Goal: Task Accomplishment & Management: Complete application form

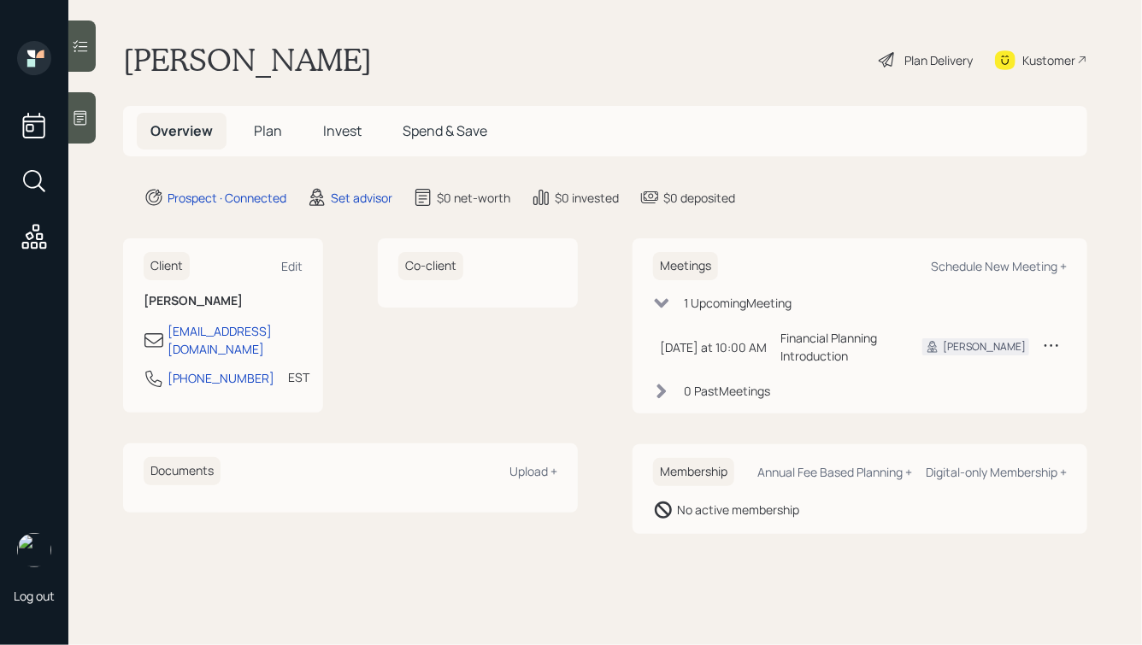
click at [79, 108] on div at bounding box center [81, 117] width 27 height 51
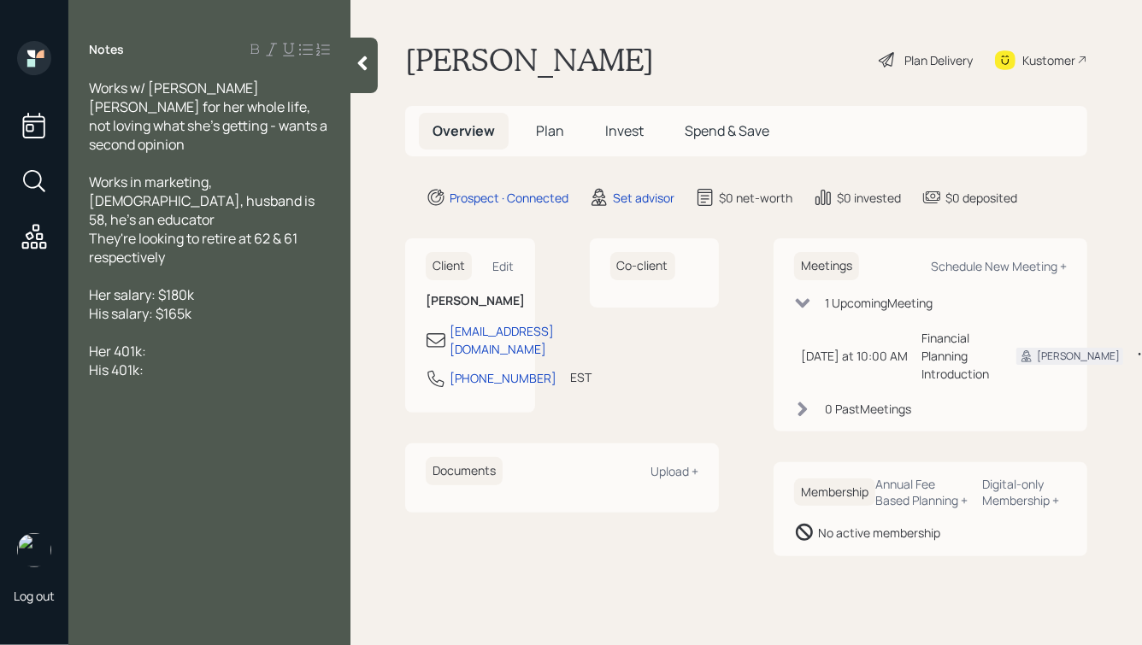
click at [206, 342] on div "Her 401k:" at bounding box center [209, 351] width 241 height 19
click at [113, 342] on span "Her 401k: maxes this," at bounding box center [154, 351] width 131 height 19
click at [268, 342] on div "Her [PERSON_NAME] 401k: maxes this," at bounding box center [209, 361] width 241 height 38
click at [116, 323] on div at bounding box center [209, 332] width 241 height 19
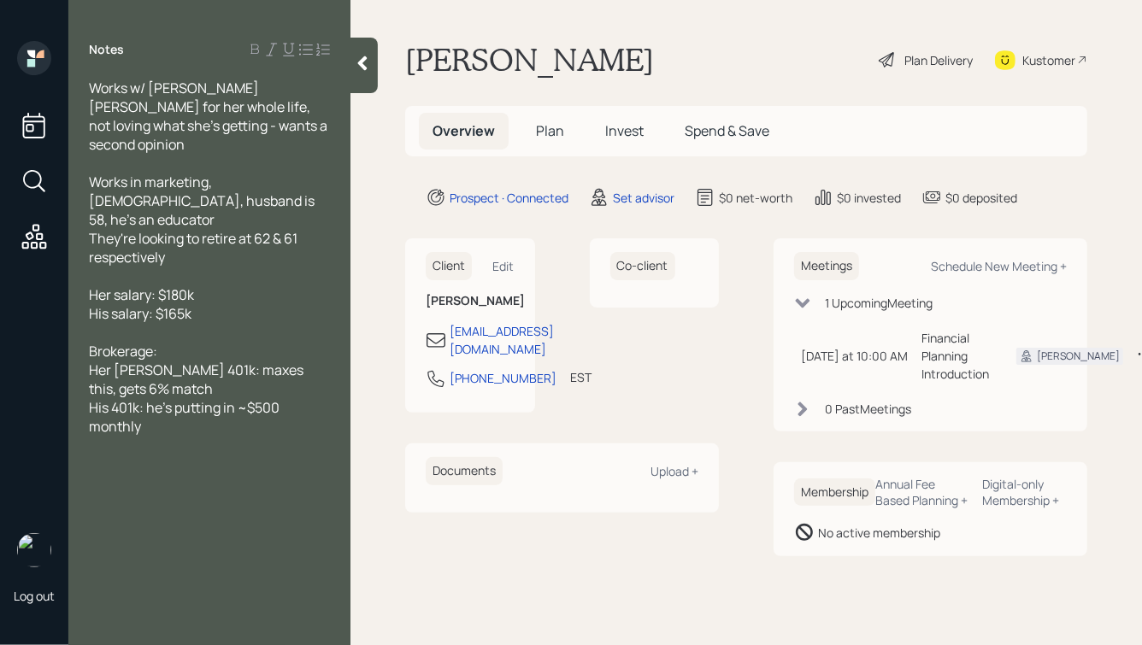
click at [140, 398] on span "His 401k: he's putting in ~$500 monthly" at bounding box center [185, 417] width 193 height 38
click at [152, 398] on span "His 403b: he's putting in ~$500 monthly" at bounding box center [187, 417] width 197 height 38
click at [182, 361] on span "Her [PERSON_NAME] 401k: maxes this, gets 6% match" at bounding box center [197, 380] width 217 height 38
click at [191, 398] on div "His 403b: $330k, he's putting in ~$500 monthly" at bounding box center [209, 417] width 241 height 38
click at [186, 342] on div "Brokerage:" at bounding box center [209, 351] width 241 height 19
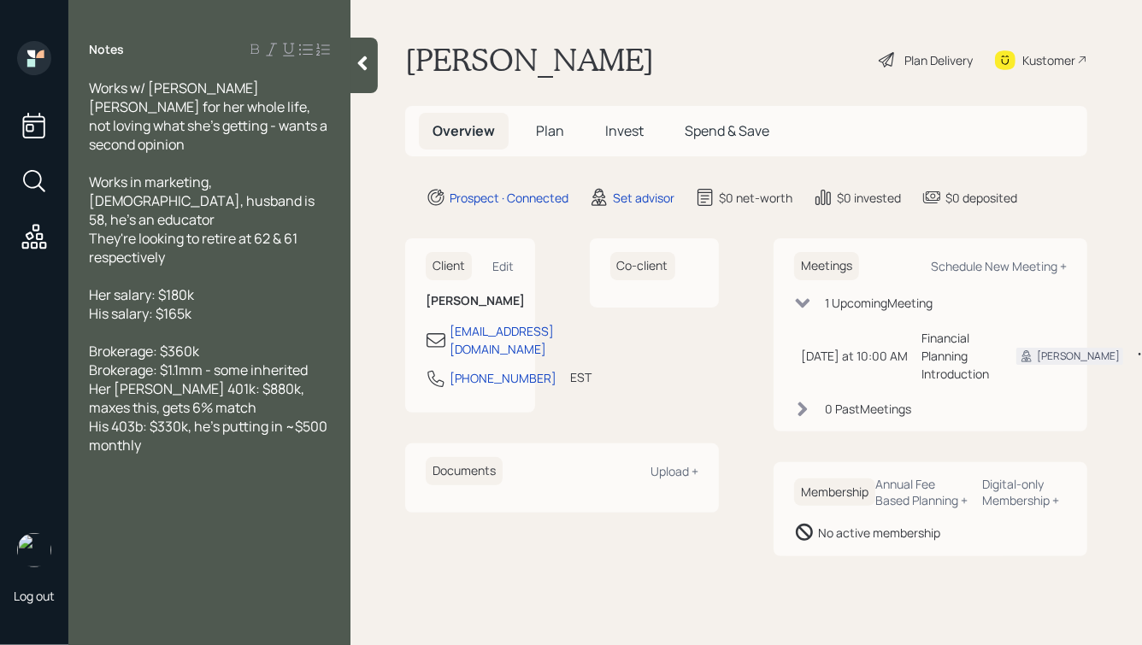
click at [207, 417] on div "His 403b: $330k, he's putting in ~$500 monthly" at bounding box center [209, 436] width 241 height 38
click at [133, 474] on span "Home: , $150k left @ 4%" at bounding box center [162, 483] width 146 height 19
click at [263, 474] on div "Home: , $150k left @ 4%" at bounding box center [209, 483] width 241 height 19
click at [133, 474] on span "Home: , $150k left @ 4%" at bounding box center [162, 483] width 146 height 19
click at [264, 492] on div "2nd home: $1mm value" at bounding box center [209, 501] width 241 height 19
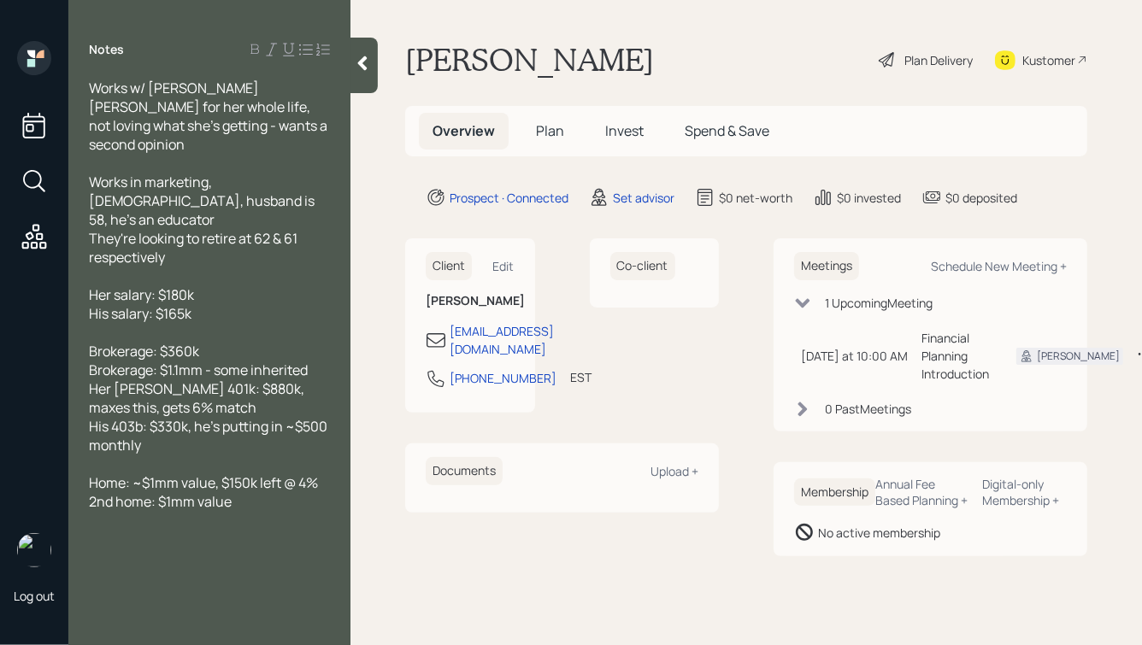
click at [204, 304] on div "His salary: $165k" at bounding box center [209, 313] width 241 height 19
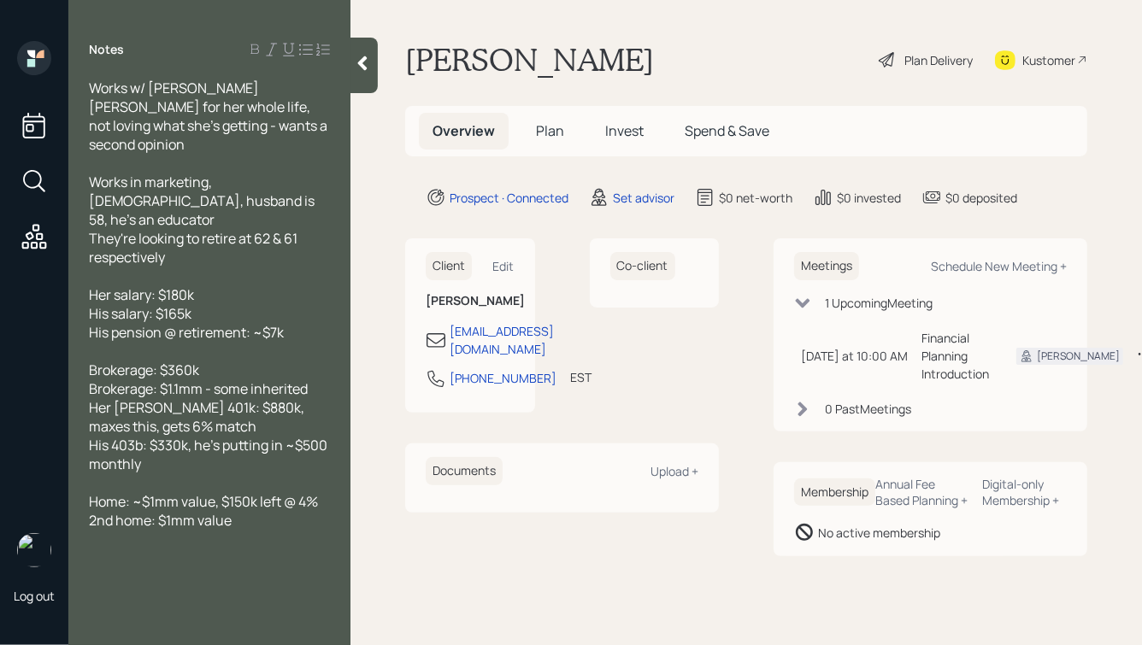
click at [151, 511] on span "2nd home: $1mm value" at bounding box center [160, 520] width 143 height 19
click at [238, 511] on div "2nd home (beach house, rental proprty): $1mm value" at bounding box center [209, 530] width 241 height 38
click at [121, 511] on span "2nd home (beach house, rental proprty): $1mm value, bringing in $50-60k annual" at bounding box center [207, 539] width 237 height 56
click at [141, 492] on span "Home: ~$1mm value, $150k left @ 4%" at bounding box center [203, 501] width 229 height 19
click at [170, 492] on span "Home: $1mm value, $150k left @ 4%" at bounding box center [199, 501] width 220 height 19
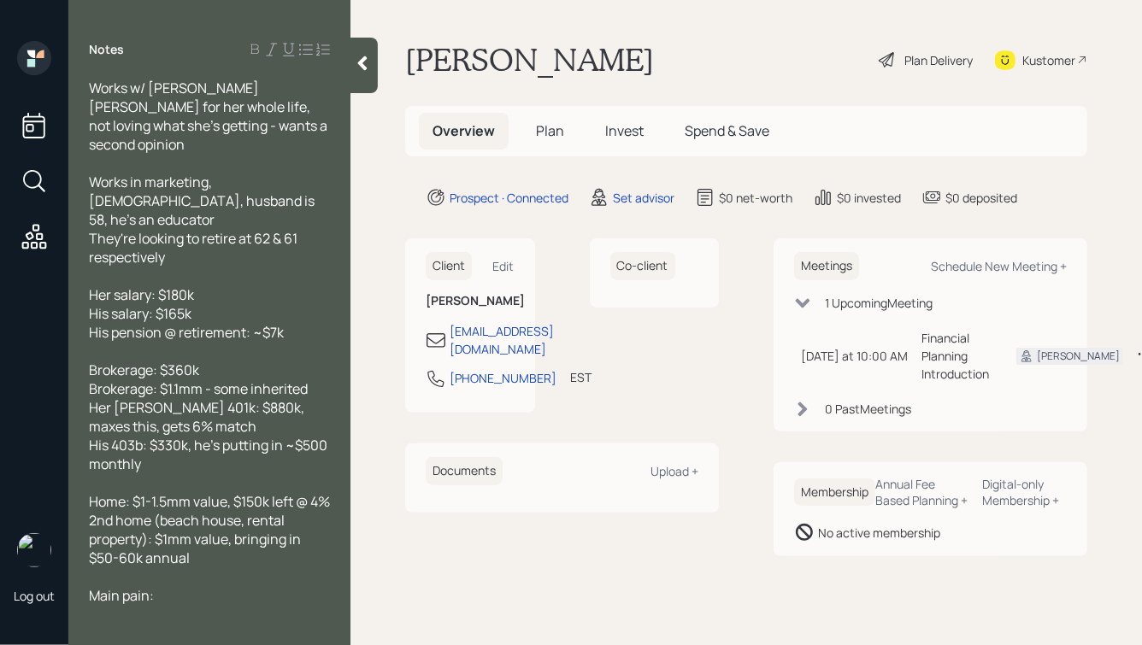
click at [194, 588] on div "Main pain:" at bounding box center [209, 595] width 241 height 19
click at [360, 60] on icon at bounding box center [362, 63] width 17 height 17
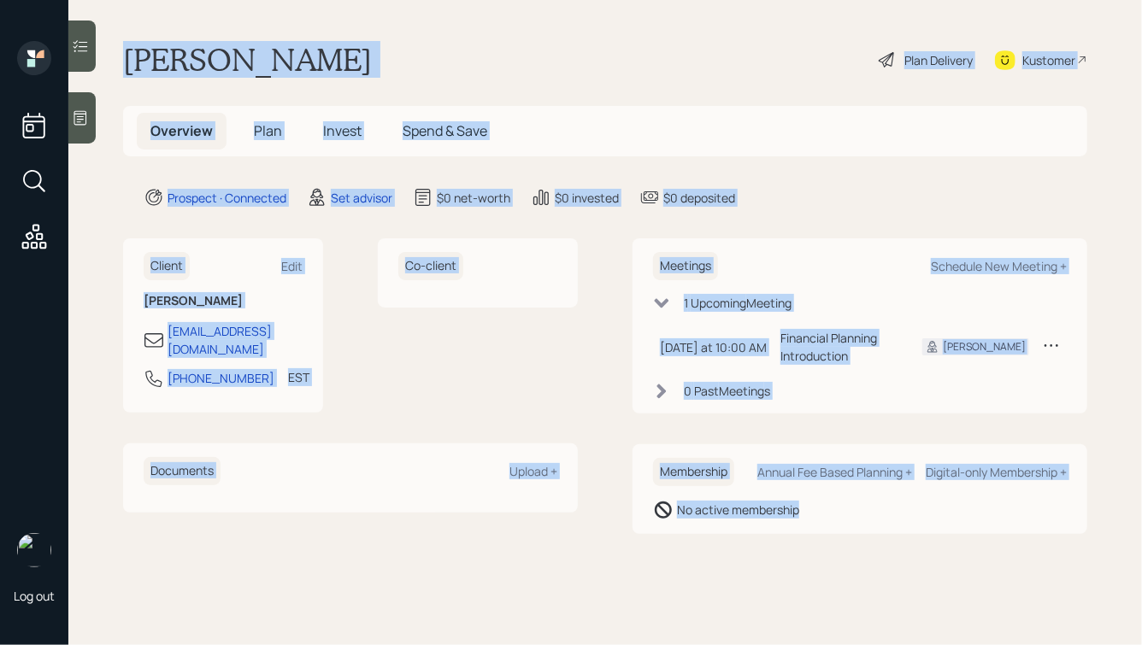
drag, startPoint x: 126, startPoint y: 54, endPoint x: 815, endPoint y: 539, distance: 842.5
click at [815, 539] on main "[PERSON_NAME] Delivery Kustomer Overview Plan Invest Spend & Save Prospect · Co…" at bounding box center [605, 322] width 1074 height 645
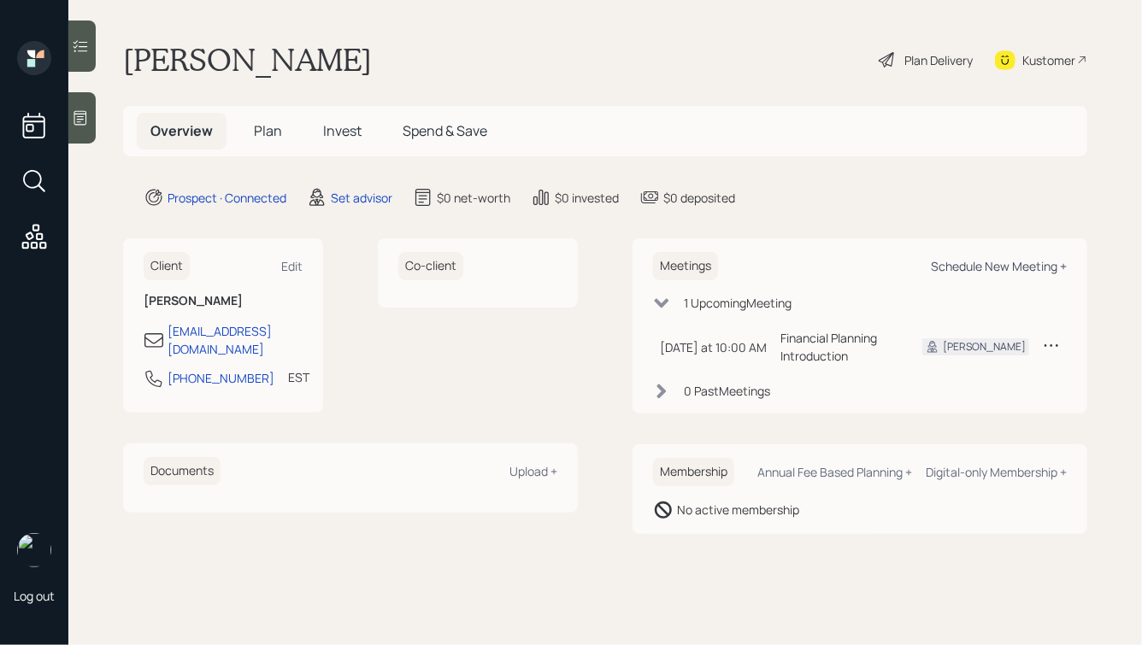
click at [975, 266] on div "Schedule New Meeting +" at bounding box center [999, 266] width 136 height 16
select select "round-[PERSON_NAME]"
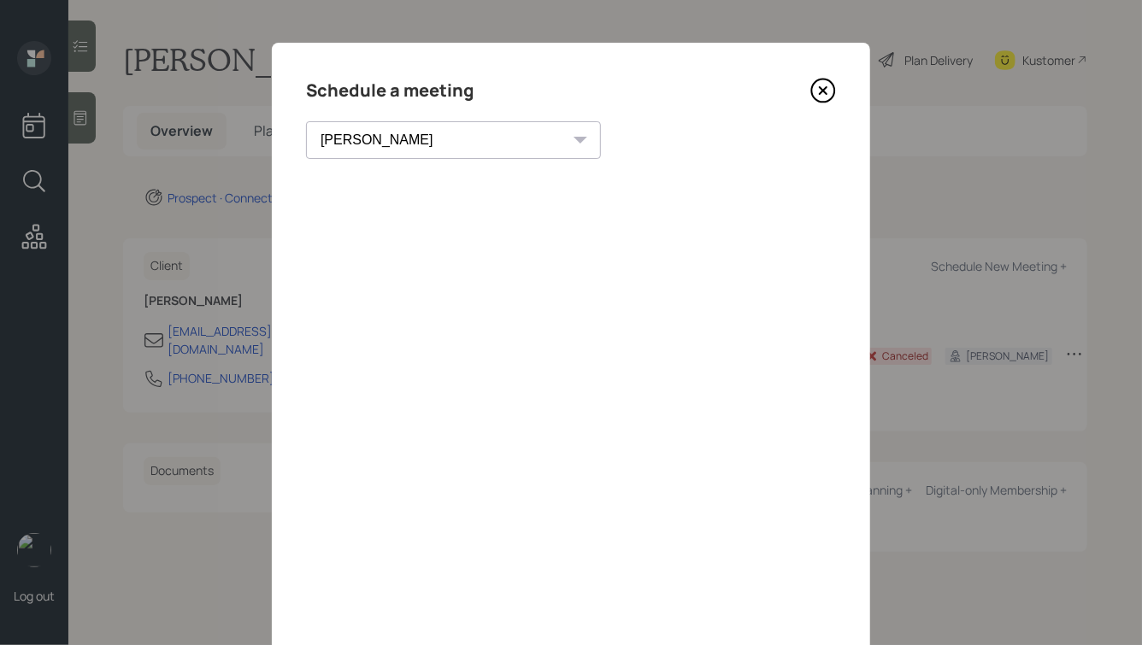
click at [823, 90] on icon at bounding box center [823, 90] width 7 height 7
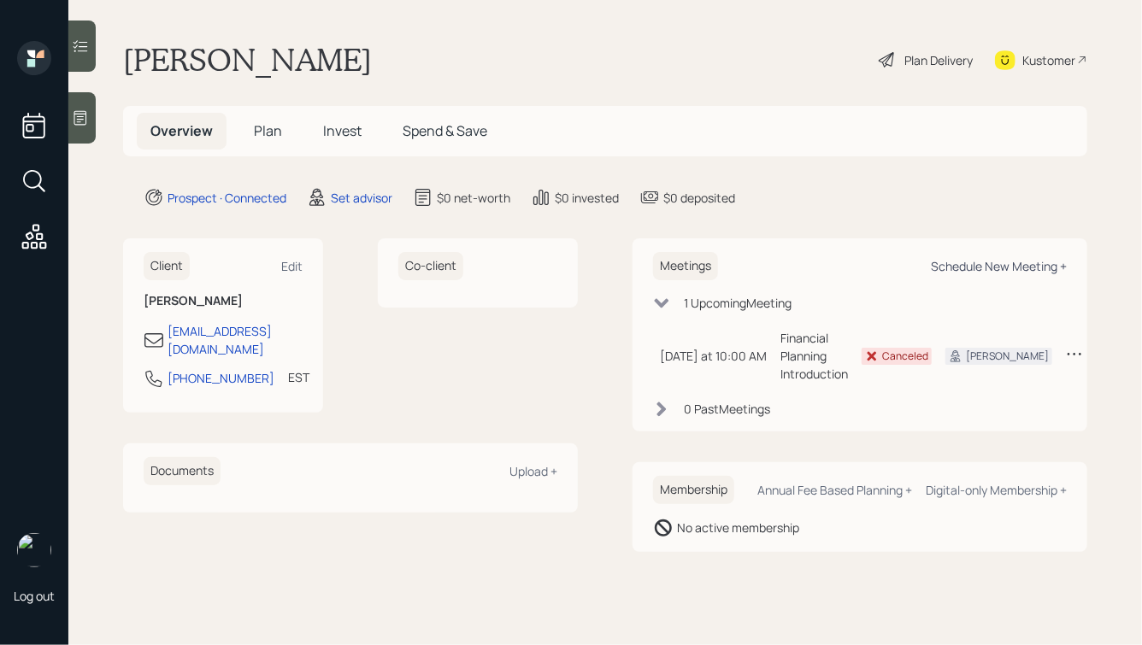
click at [970, 263] on div "Schedule New Meeting +" at bounding box center [999, 266] width 136 height 16
select select "round-[PERSON_NAME]"
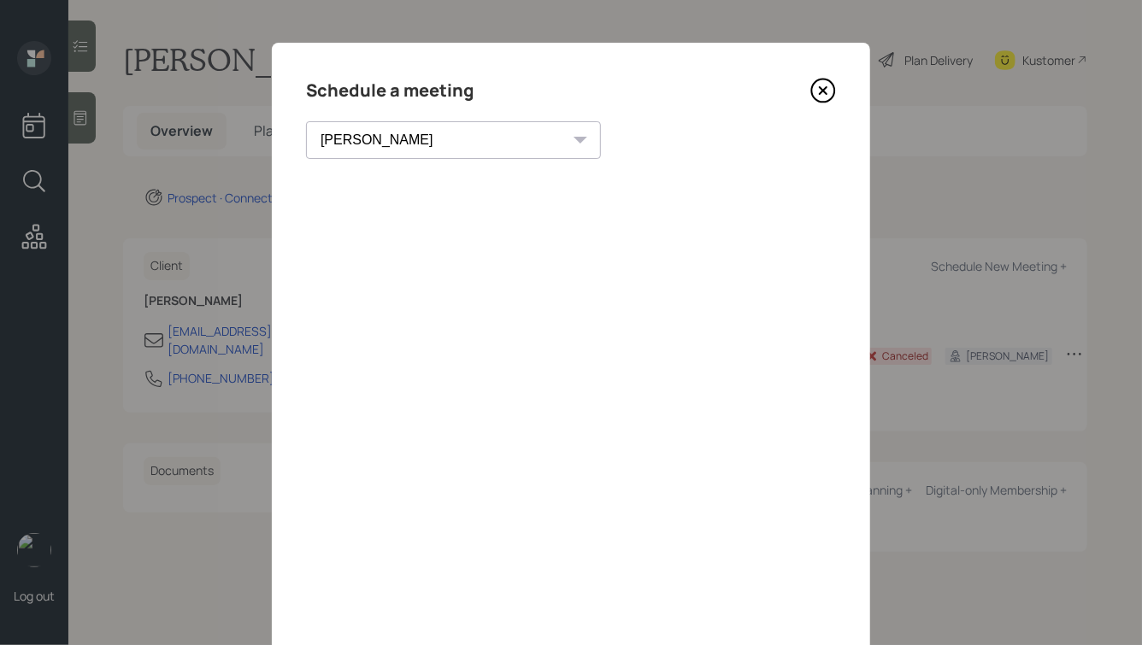
click at [822, 93] on icon at bounding box center [823, 91] width 26 height 26
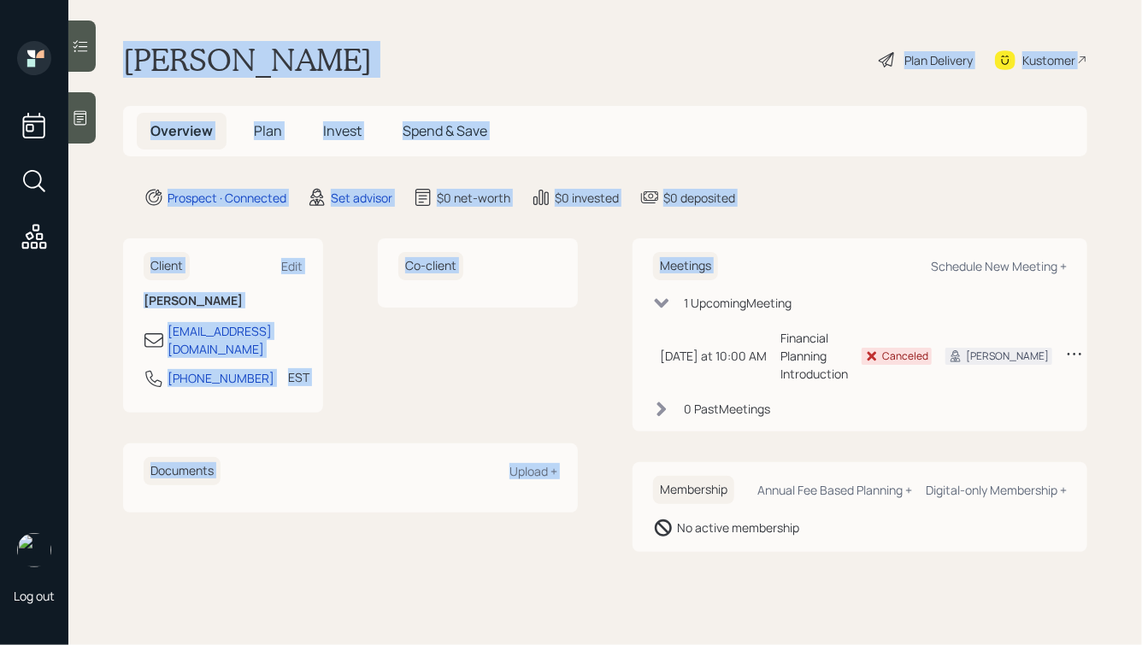
drag, startPoint x: 852, startPoint y: 211, endPoint x: 520, endPoint y: 18, distance: 383.9
click at [520, 20] on main "[PERSON_NAME] Delivery Kustomer Overview Plan Invest Spend & Save Prospect · Co…" at bounding box center [605, 322] width 1074 height 645
click at [520, 18] on main "[PERSON_NAME] Delivery Kustomer Overview Plan Invest Spend & Save Prospect · Co…" at bounding box center [605, 322] width 1074 height 645
drag, startPoint x: 882, startPoint y: 215, endPoint x: 422, endPoint y: 19, distance: 499.9
click at [425, 21] on main "[PERSON_NAME] Delivery Kustomer Overview Plan Invest Spend & Save Prospect · Co…" at bounding box center [605, 322] width 1074 height 645
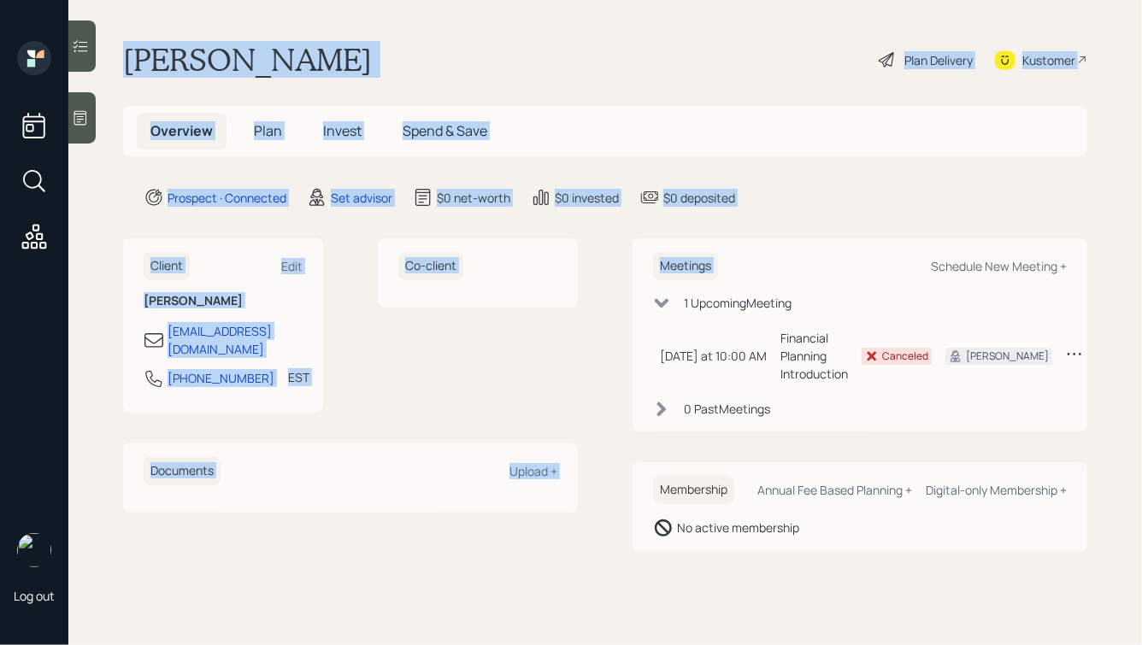
click at [422, 19] on main "[PERSON_NAME] Delivery Kustomer Overview Plan Invest Spend & Save Prospect · Co…" at bounding box center [605, 322] width 1074 height 645
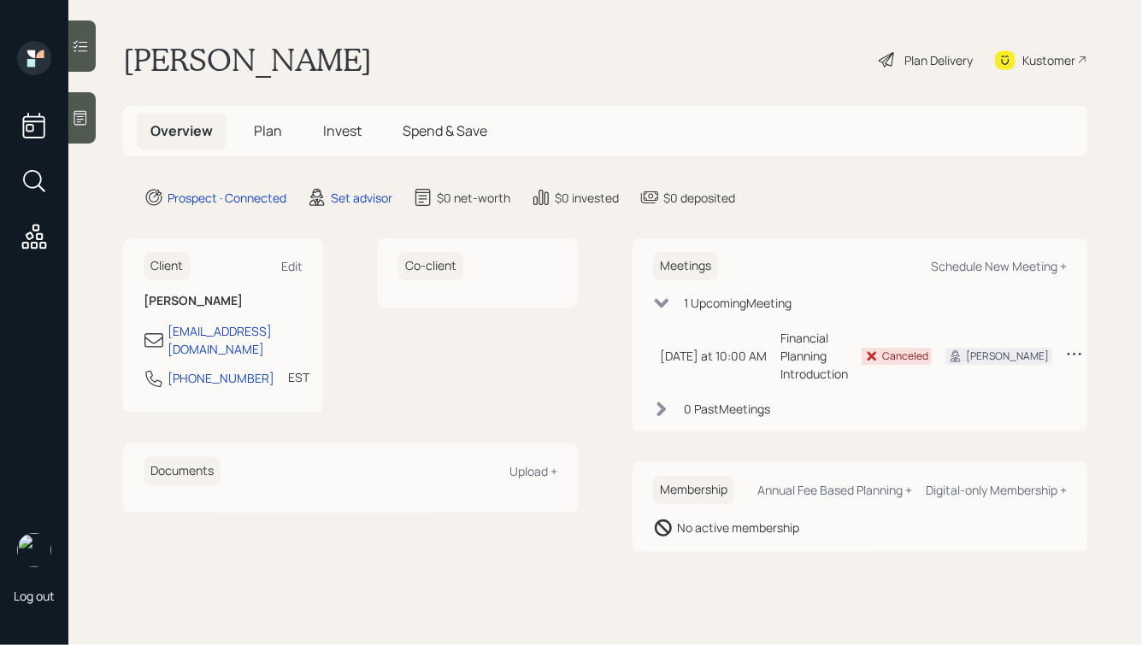
click at [84, 113] on icon at bounding box center [80, 117] width 17 height 17
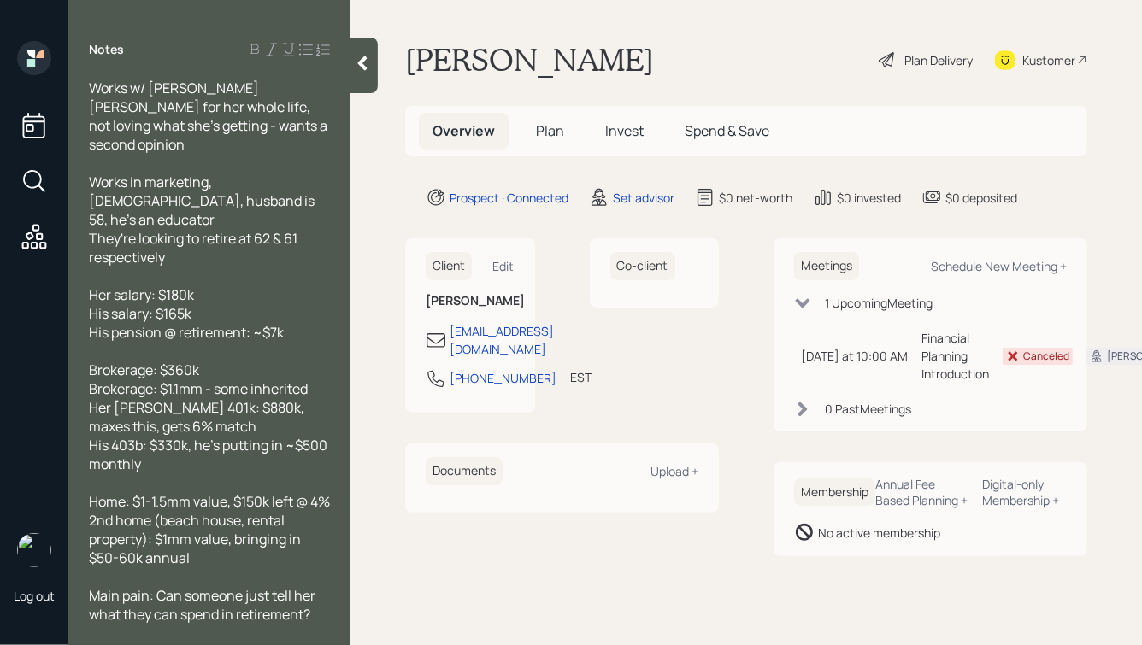
scroll to position [24, 0]
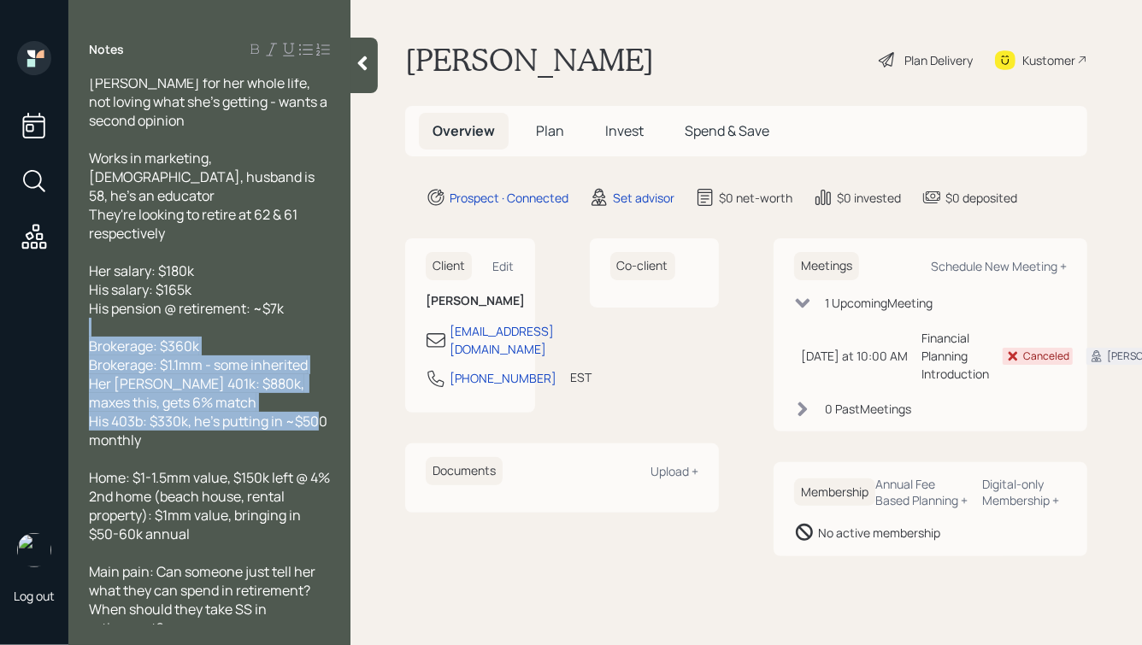
drag, startPoint x: 203, startPoint y: 404, endPoint x: 62, endPoint y: 288, distance: 182.8
click at [62, 288] on div "Log out Notes Works w/ [PERSON_NAME] [PERSON_NAME] for her whole life, not lovi…" at bounding box center [571, 322] width 1142 height 645
click at [235, 384] on span "Brokerage: $360k Brokerage: $1.1mm - some inherited Her [PERSON_NAME] 401k: $88…" at bounding box center [209, 393] width 241 height 113
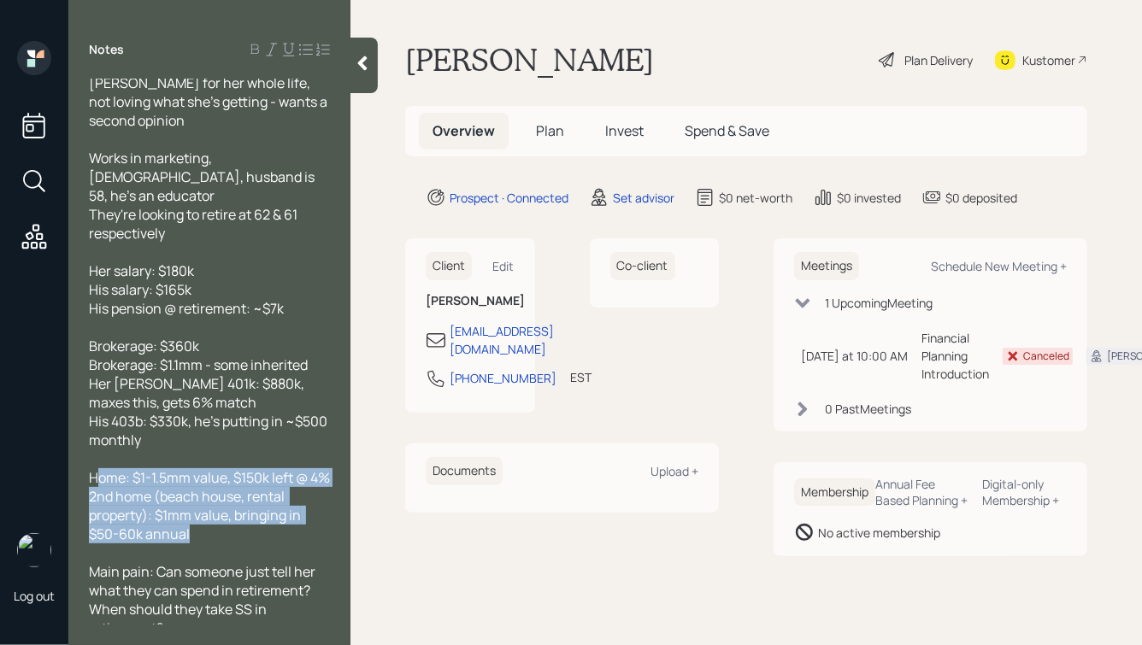
drag, startPoint x: 214, startPoint y: 519, endPoint x: 89, endPoint y: 439, distance: 148.5
click at [89, 469] on div "Home: $1-1.5mm value, $150k left @ 4% 2nd home (beach house, rental property): …" at bounding box center [209, 506] width 241 height 75
click at [210, 492] on span "Home: $1-1.5mm value, $150k left @ 4% 2nd home (beach house, rental property): …" at bounding box center [209, 506] width 241 height 75
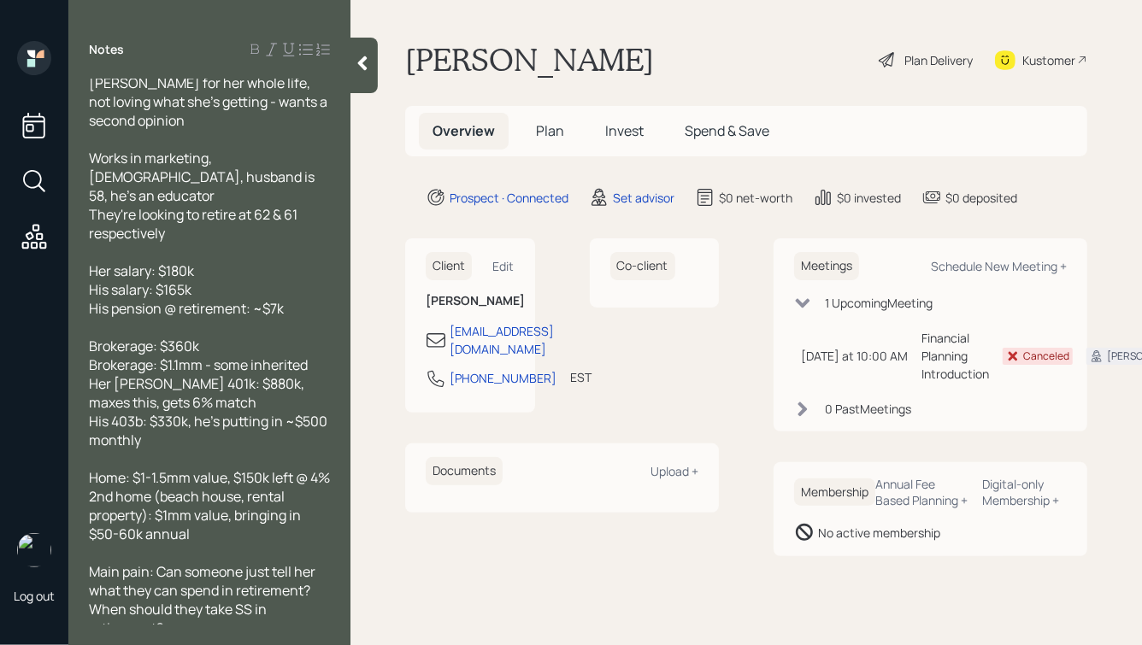
click at [216, 522] on div "Home: $1-1.5mm value, $150k left @ 4% 2nd home (beach house, rental property): …" at bounding box center [209, 506] width 241 height 75
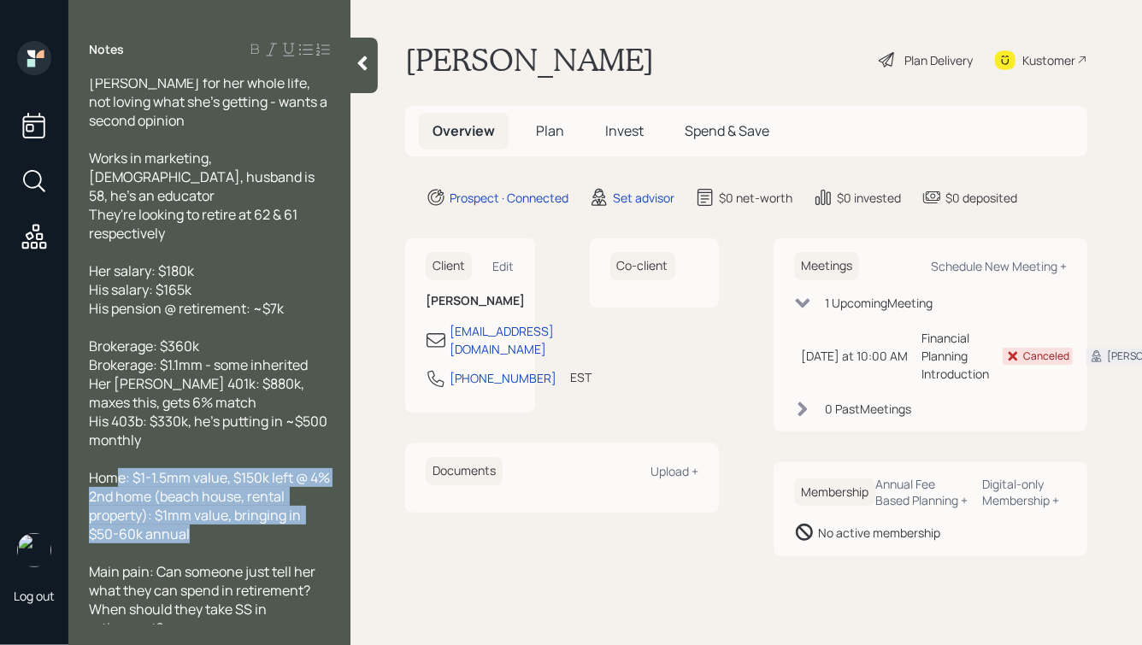
drag, startPoint x: 238, startPoint y: 523, endPoint x: 113, endPoint y: 447, distance: 146.2
click at [113, 469] on div "Home: $1-1.5mm value, $150k left @ 4% 2nd home (beach house, rental property): …" at bounding box center [209, 506] width 241 height 75
click at [113, 469] on span "Home: $1-1.5mm value, $150k left @ 4% 2nd home (beach house, rental property): …" at bounding box center [209, 506] width 241 height 75
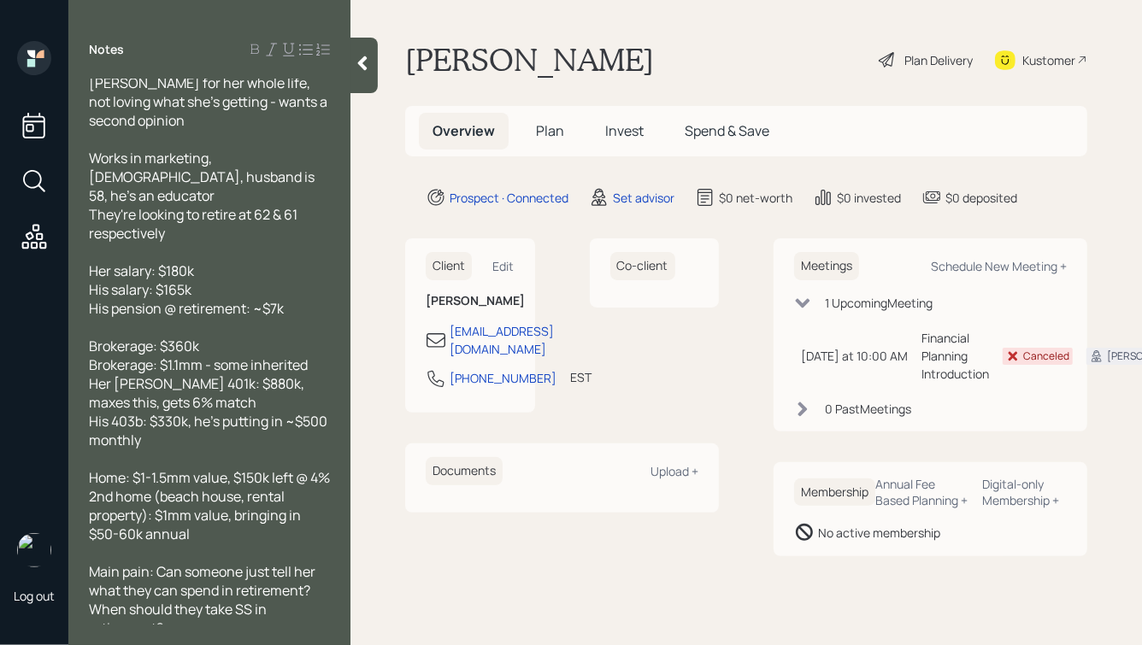
click at [205, 619] on div "Main pain: Can someone just tell her what they can spend in retirement? When sh…" at bounding box center [209, 600] width 241 height 75
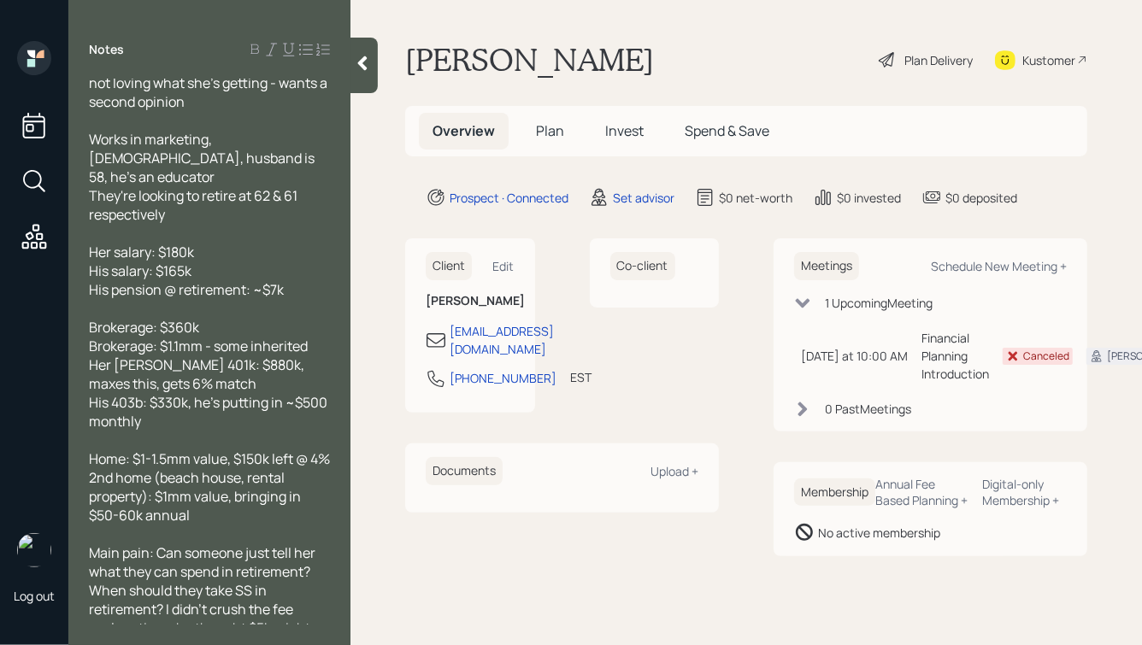
scroll to position [62, 0]
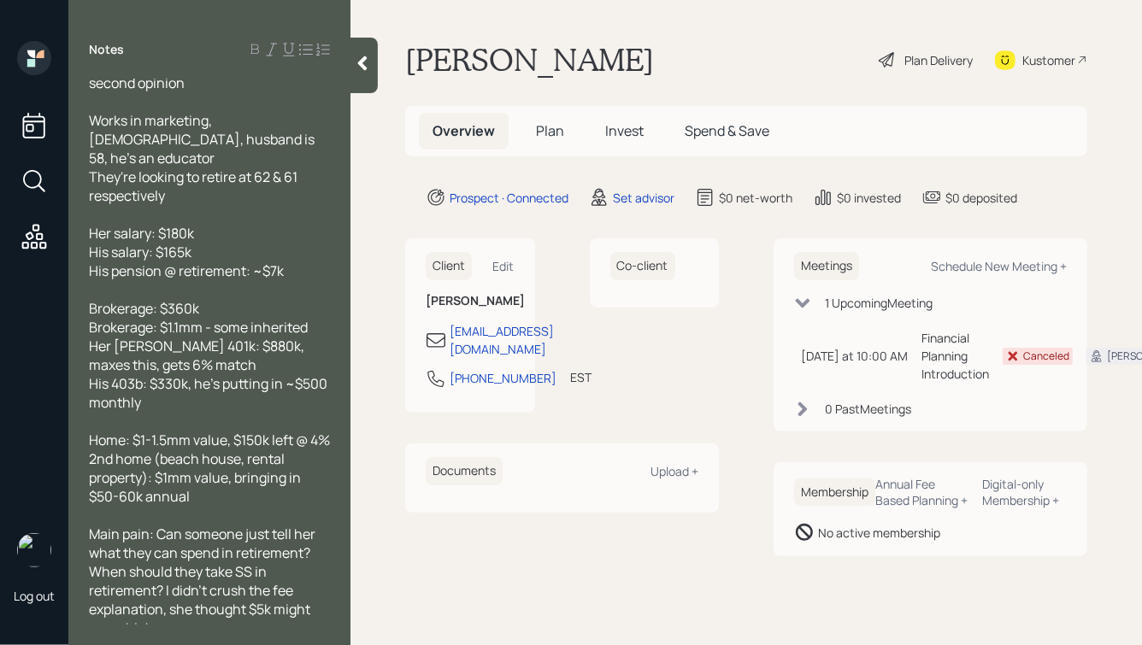
click at [369, 68] on icon at bounding box center [362, 63] width 17 height 17
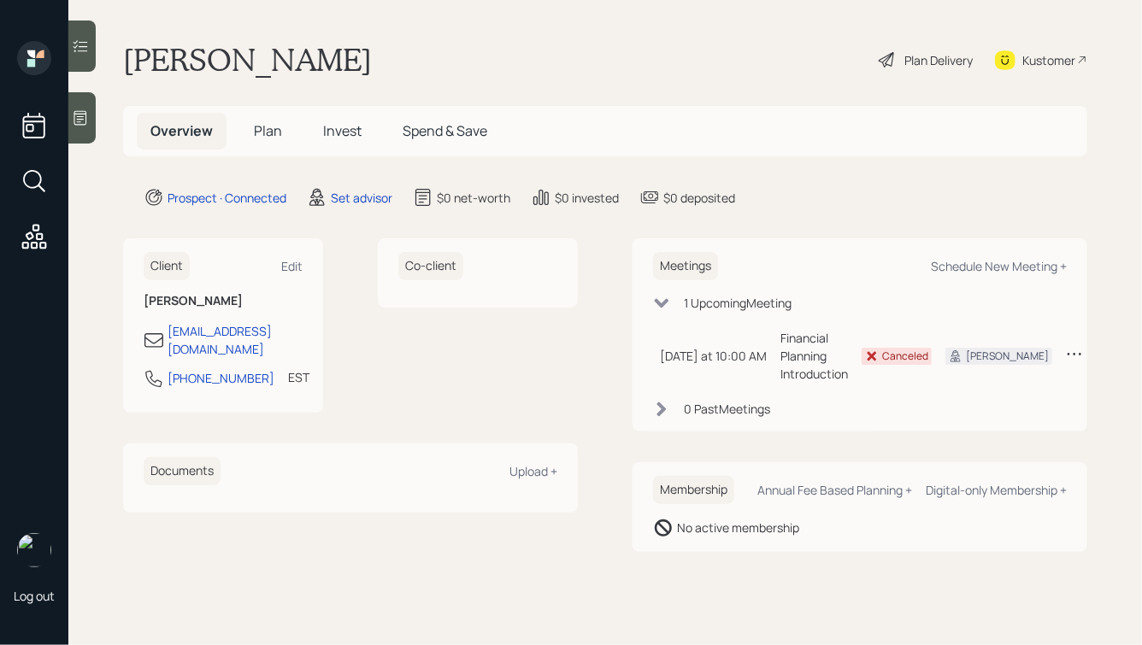
click at [83, 112] on icon at bounding box center [80, 117] width 17 height 17
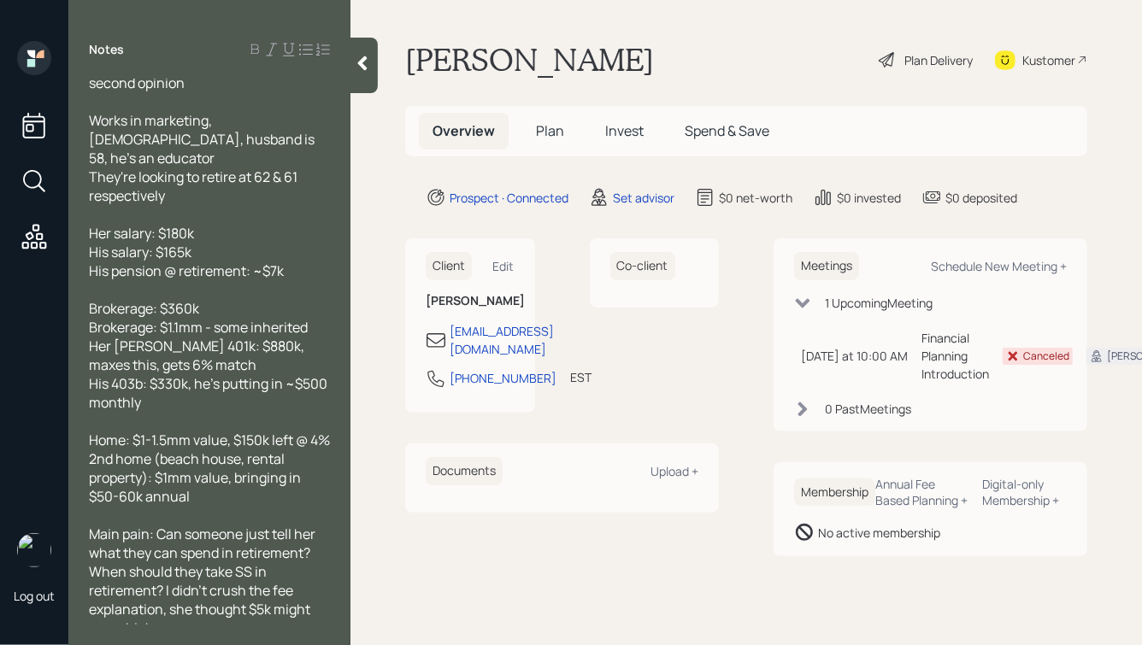
scroll to position [0, 0]
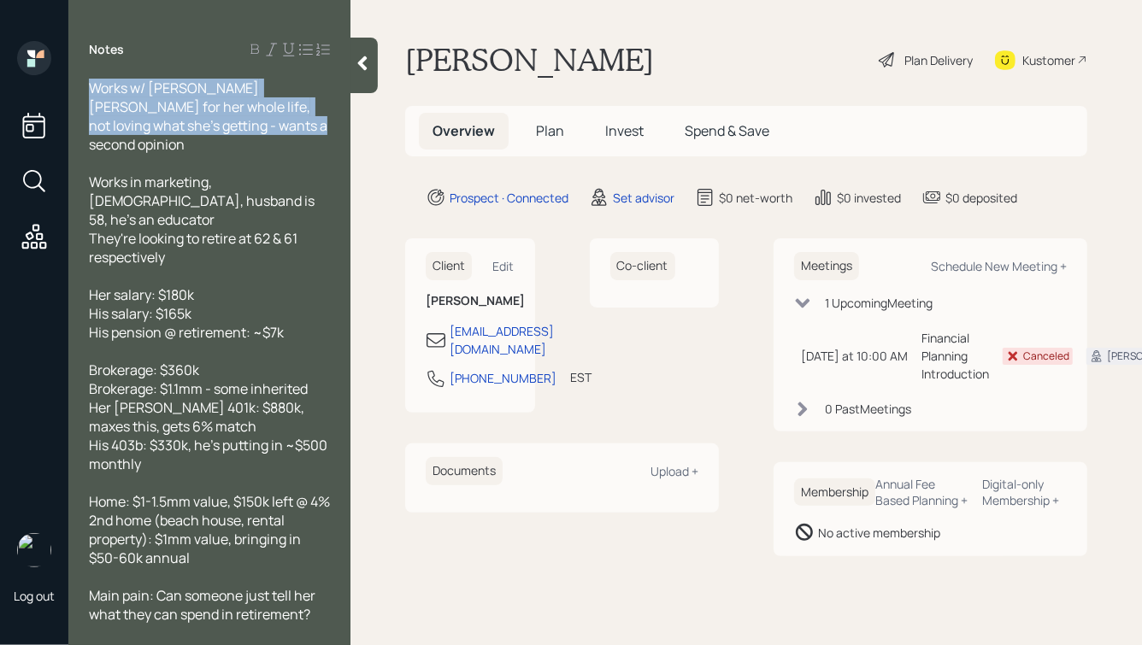
drag, startPoint x: 91, startPoint y: 87, endPoint x: 233, endPoint y: 121, distance: 145.8
click at [233, 121] on span "Works w/ [PERSON_NAME] [PERSON_NAME] for her whole life, not loving what she's …" at bounding box center [209, 116] width 241 height 75
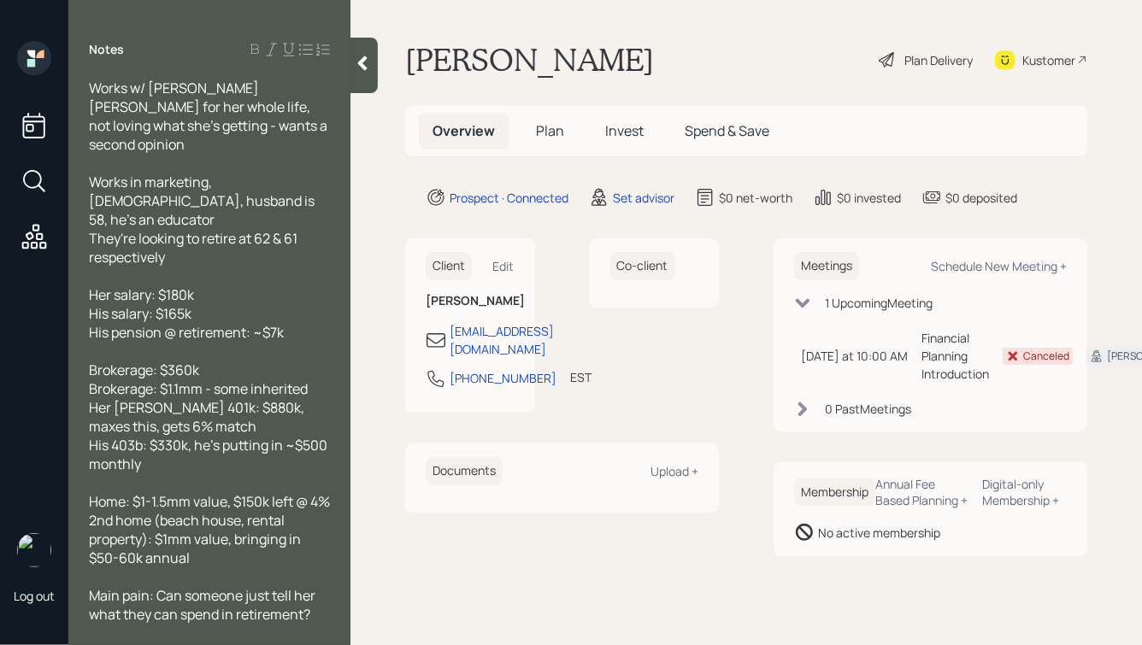
click at [364, 74] on div at bounding box center [364, 66] width 27 height 56
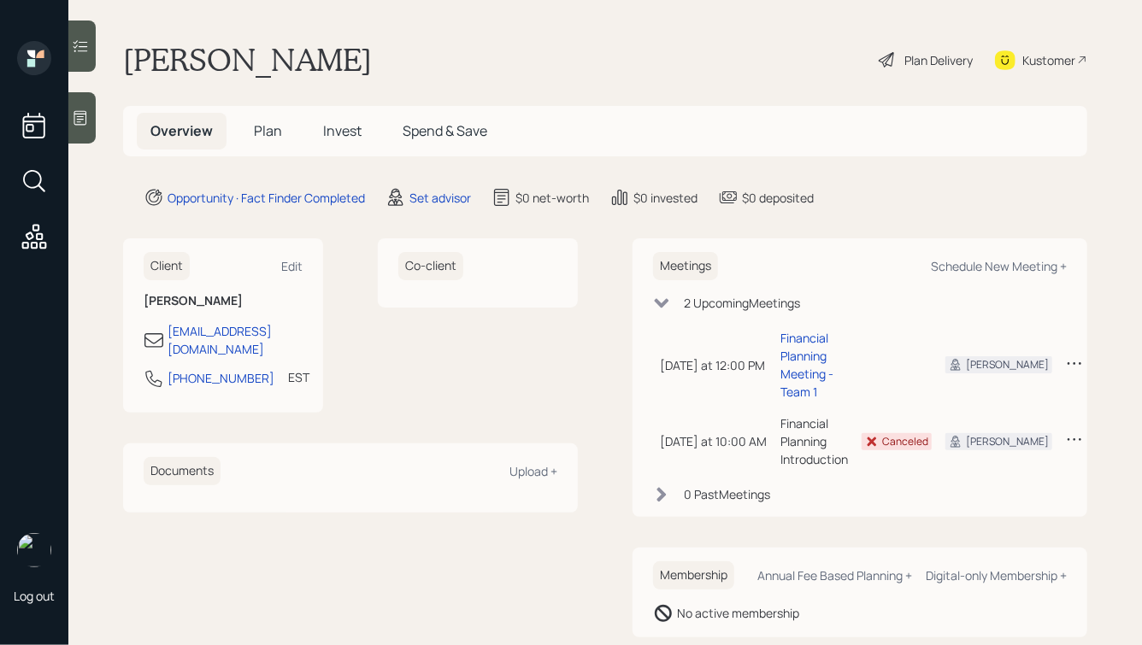
click at [83, 121] on icon at bounding box center [80, 117] width 17 height 17
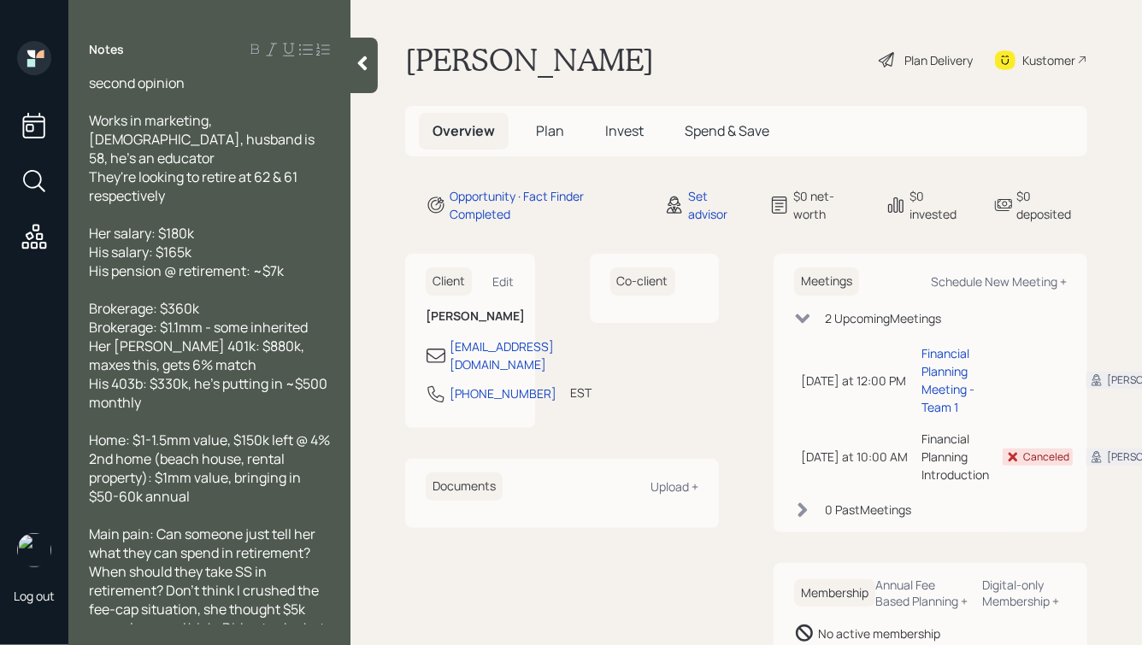
scroll to position [81, 0]
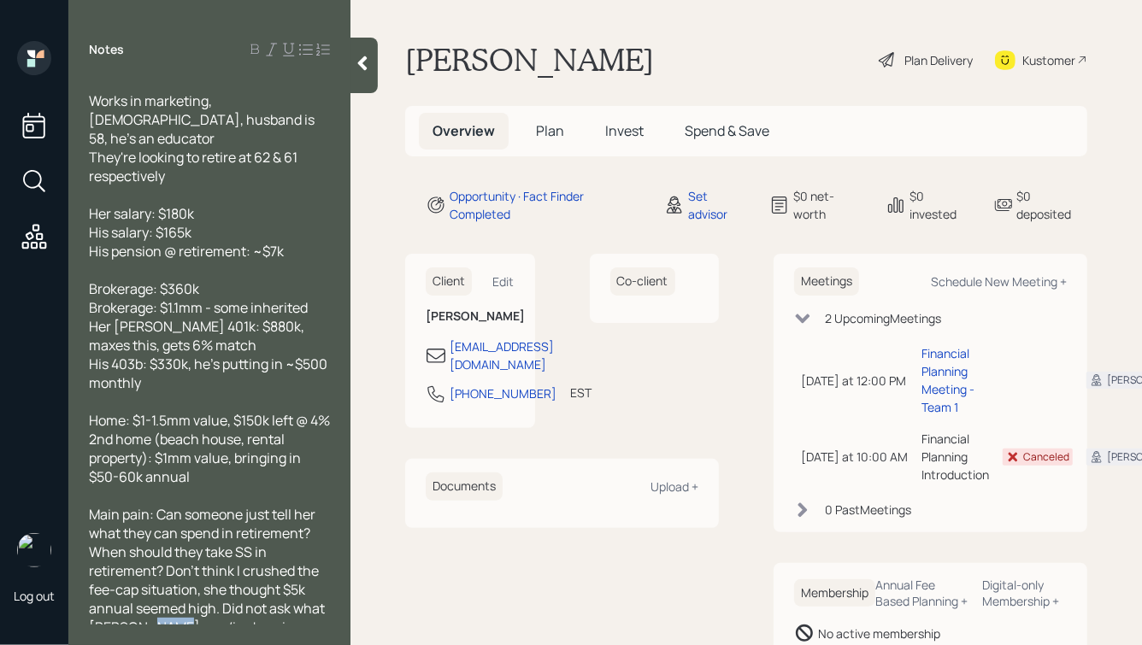
drag, startPoint x: 160, startPoint y: 615, endPoint x: 135, endPoint y: 616, distance: 24.9
click at [135, 616] on span "Main pain: Can someone just tell her what they can spend in retirement? When sh…" at bounding box center [208, 571] width 239 height 132
click at [363, 59] on icon at bounding box center [362, 63] width 9 height 15
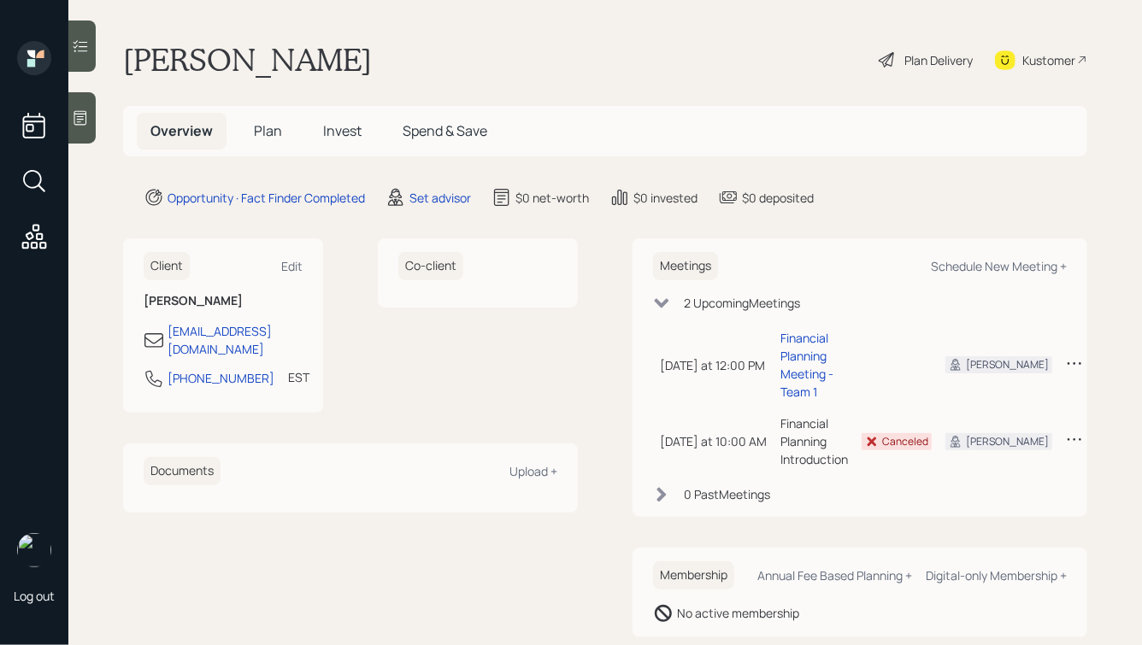
click at [64, 119] on div "Log out" at bounding box center [34, 322] width 68 height 645
click at [88, 122] on icon at bounding box center [80, 117] width 17 height 17
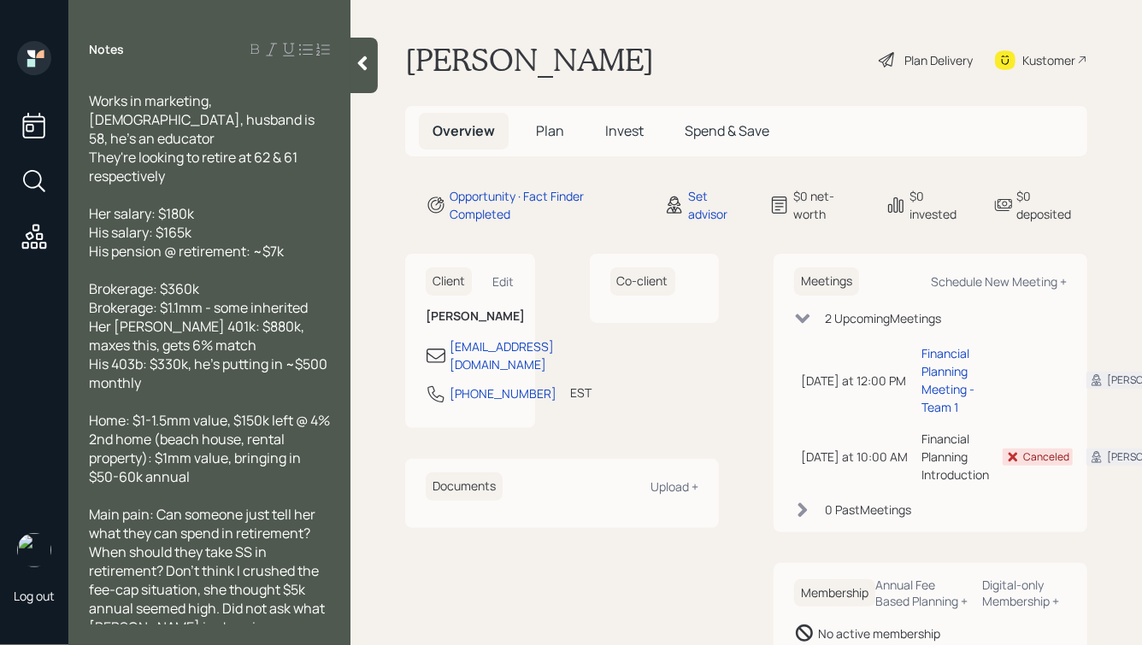
click at [363, 76] on div at bounding box center [364, 66] width 27 height 56
